Goal: Task Accomplishment & Management: Use online tool/utility

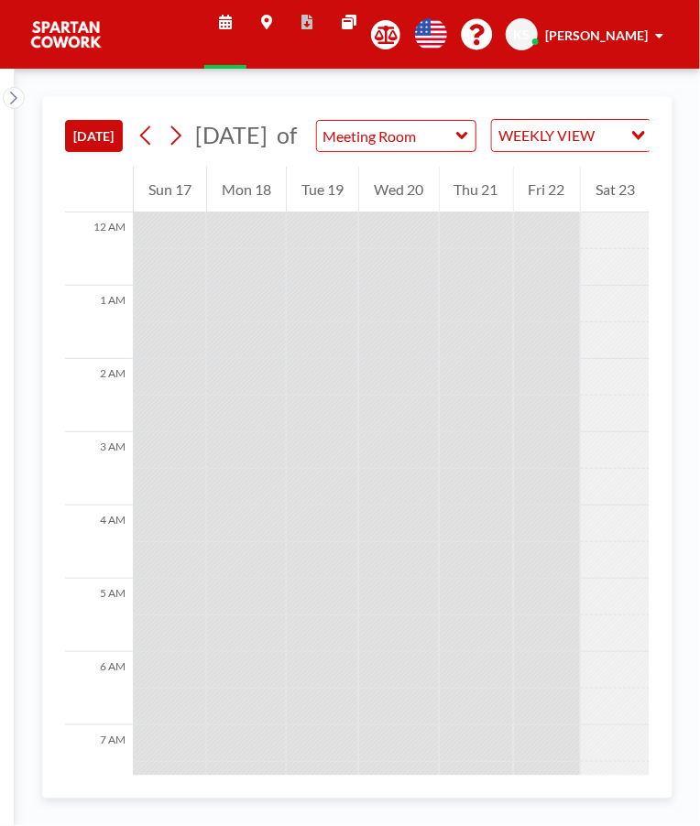
scroll to position [1131, 0]
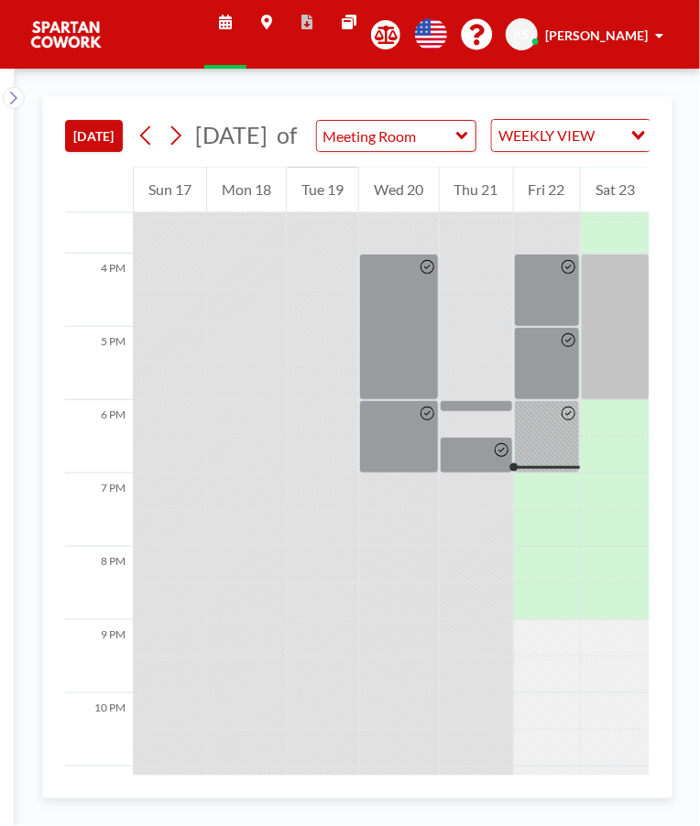
click at [467, 469] on div at bounding box center [476, 455] width 73 height 37
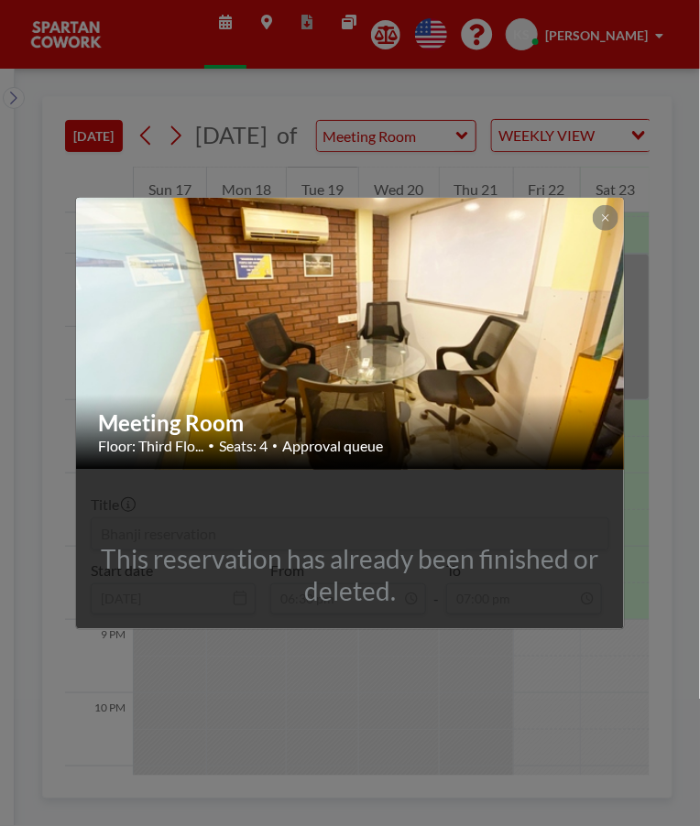
click at [605, 218] on icon at bounding box center [605, 217] width 11 height 11
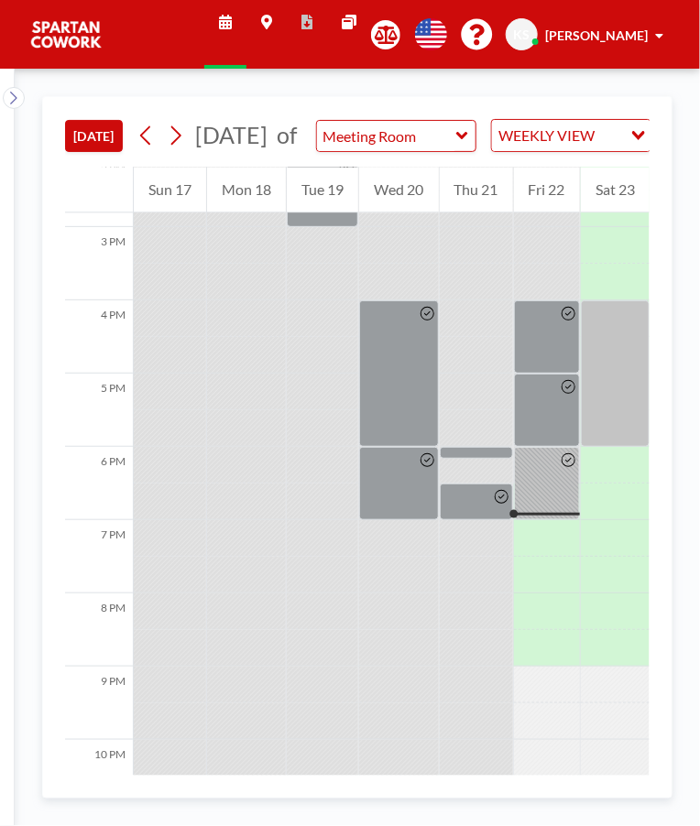
scroll to position [1085, 0]
click at [568, 466] on icon at bounding box center [568, 459] width 14 height 14
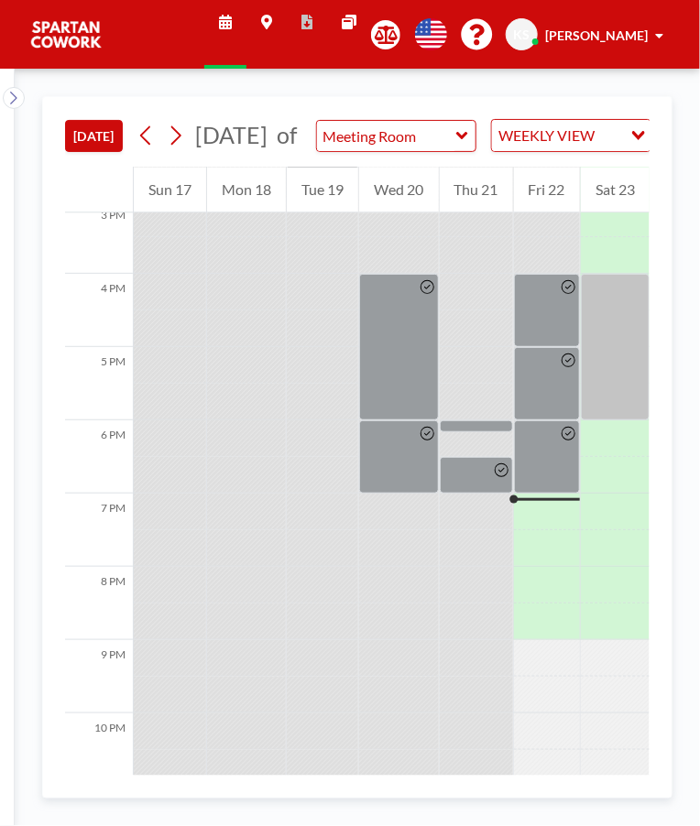
scroll to position [1131, 0]
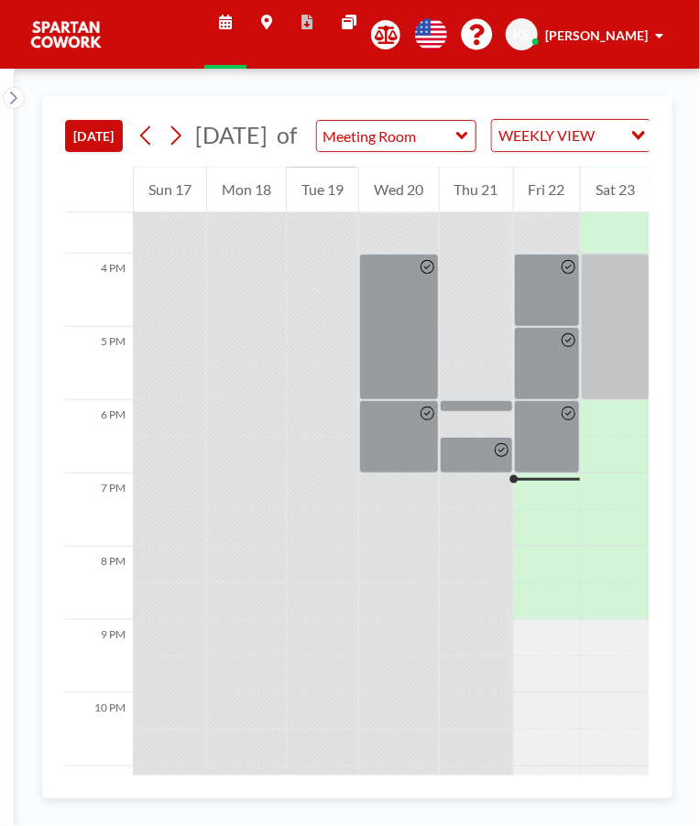
click at [553, 474] on div at bounding box center [547, 436] width 66 height 73
